Goal: Information Seeking & Learning: Learn about a topic

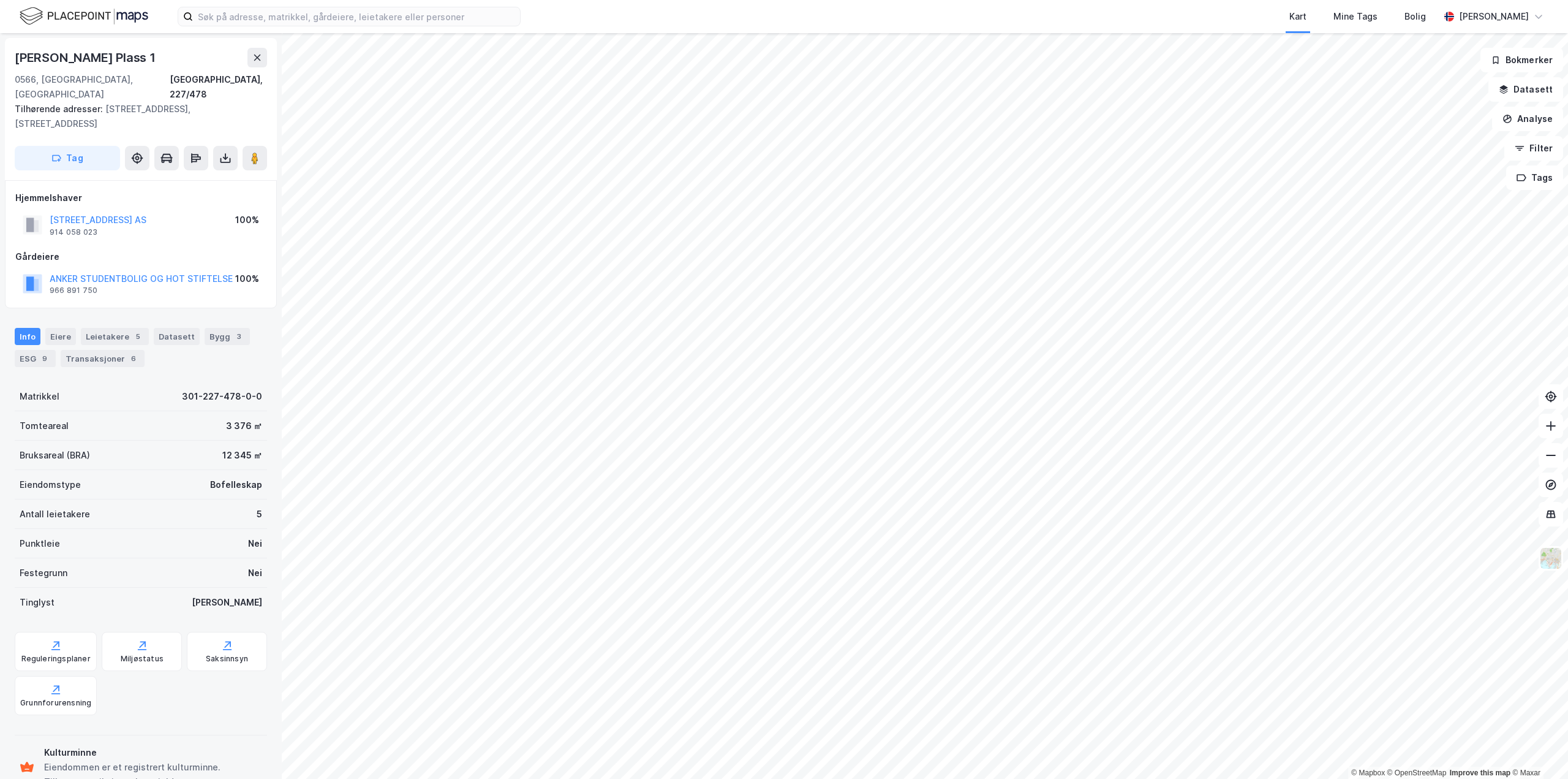
click at [119, 15] on img at bounding box center [84, 16] width 129 height 22
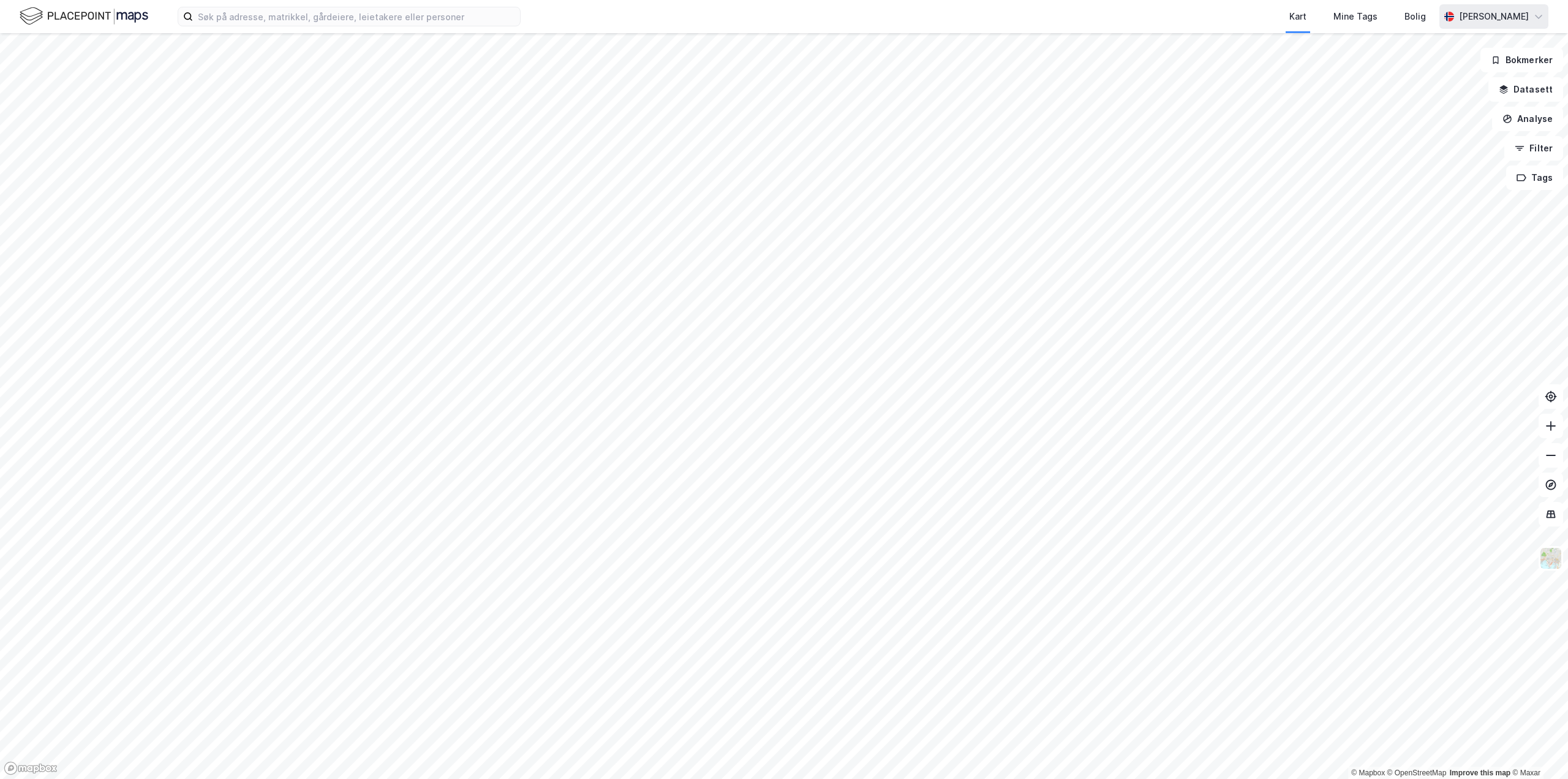
click at [1486, 17] on div "[PERSON_NAME]" at bounding box center [1494, 16] width 70 height 15
click at [1449, 72] on div "Logg ut" at bounding box center [1468, 75] width 159 height 29
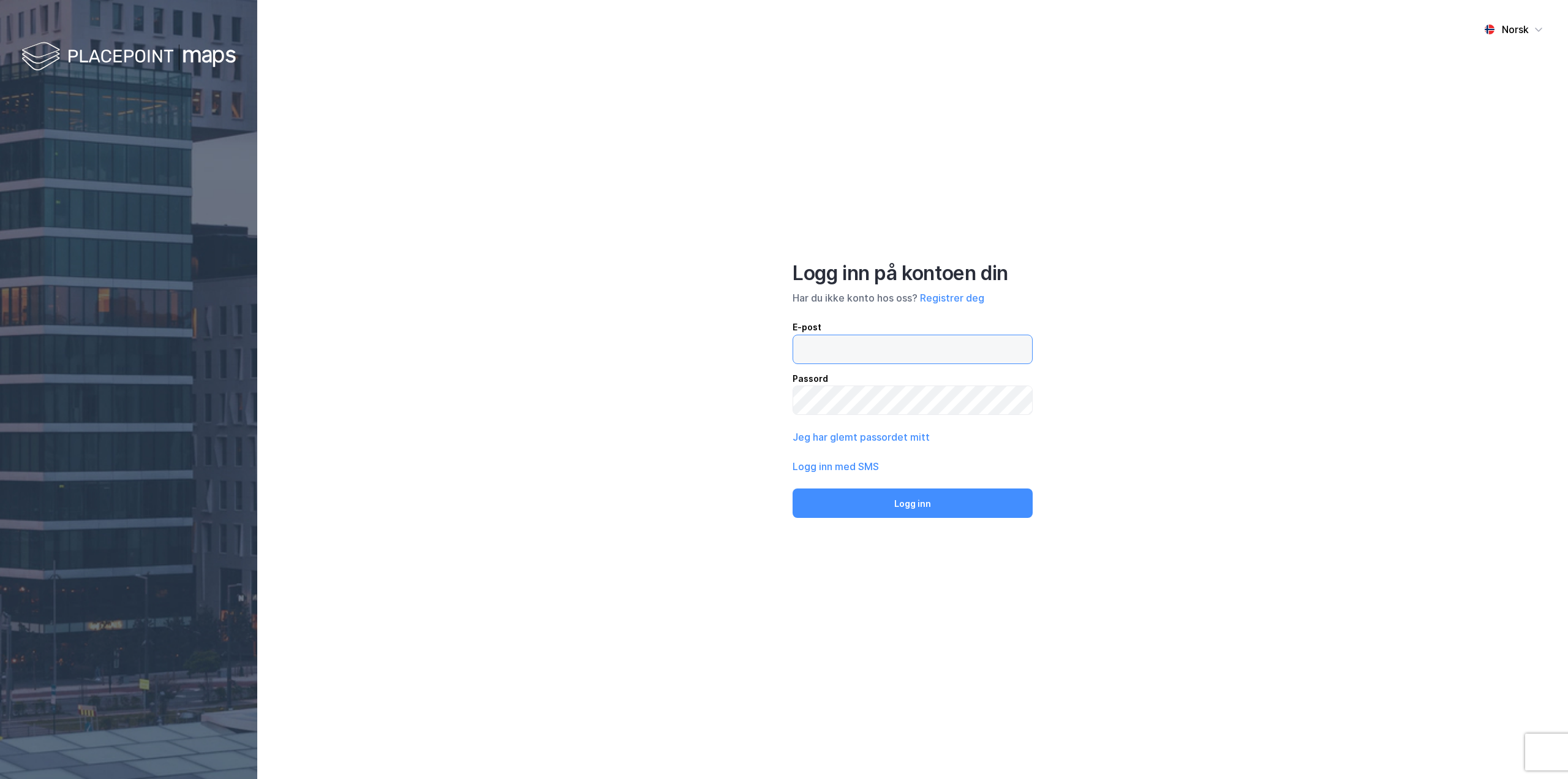
click at [835, 340] on input "email" at bounding box center [912, 349] width 239 height 28
type input "[EMAIL_ADDRESS][DOMAIN_NAME]"
click at [793, 488] on button "Logg inn" at bounding box center [912, 503] width 240 height 29
